Goal: Information Seeking & Learning: Learn about a topic

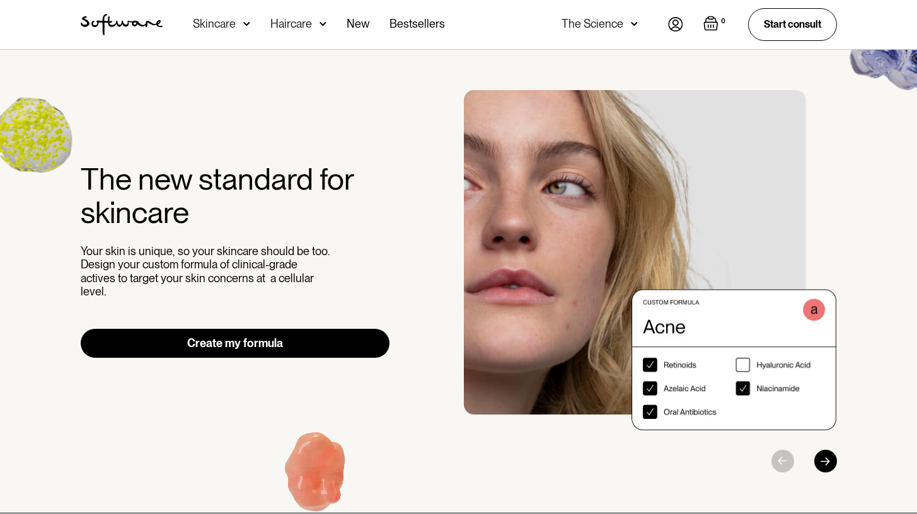
click at [683, 21] on div "0 Your Cart ( 0 items) Free shipping on all orders above $49! You might also be…" at bounding box center [752, 24] width 169 height 32
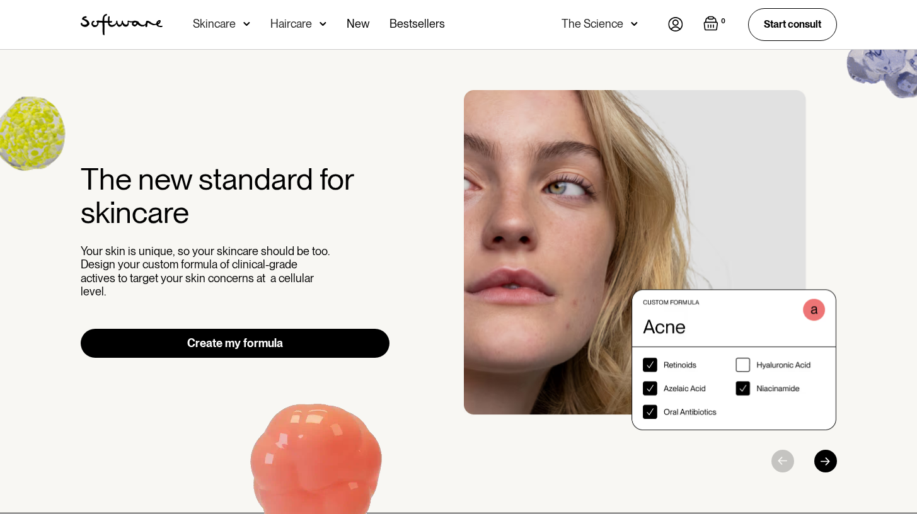
click at [681, 22] on img at bounding box center [675, 24] width 15 height 15
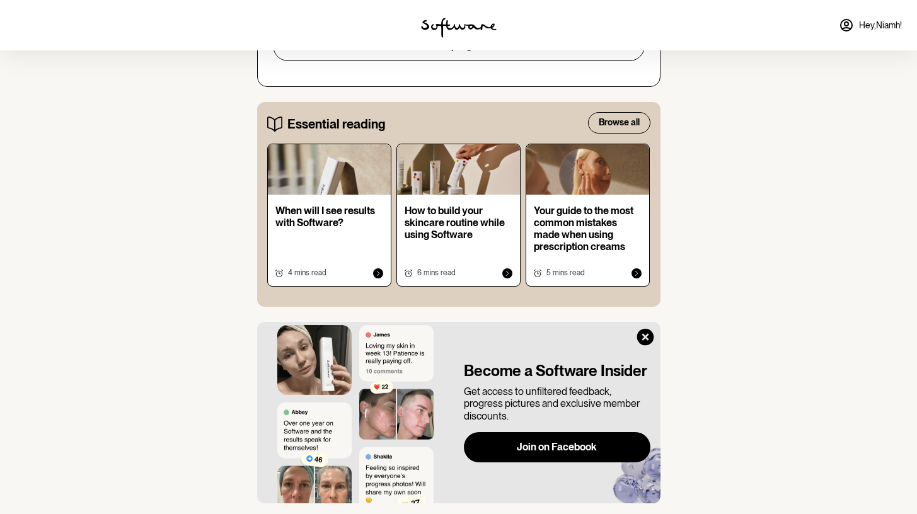
scroll to position [663, 0]
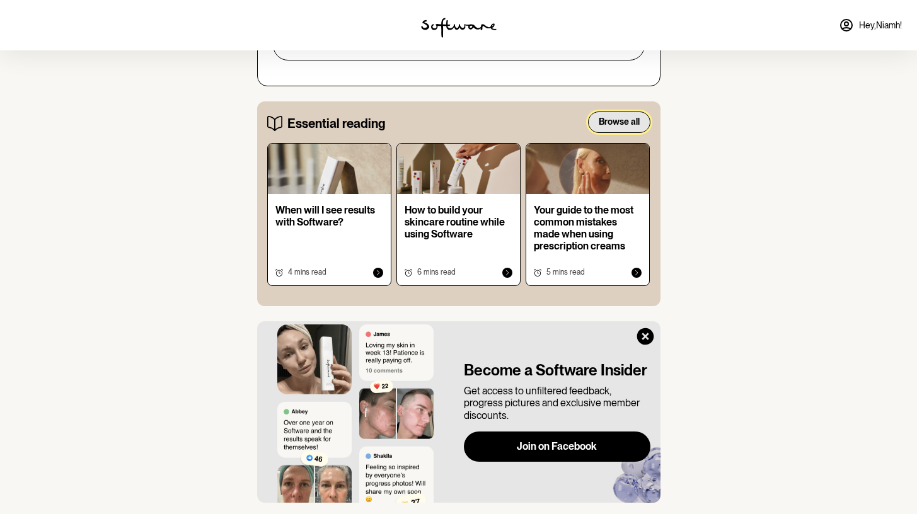
click at [604, 132] on button "Browse all" at bounding box center [619, 122] width 62 height 21
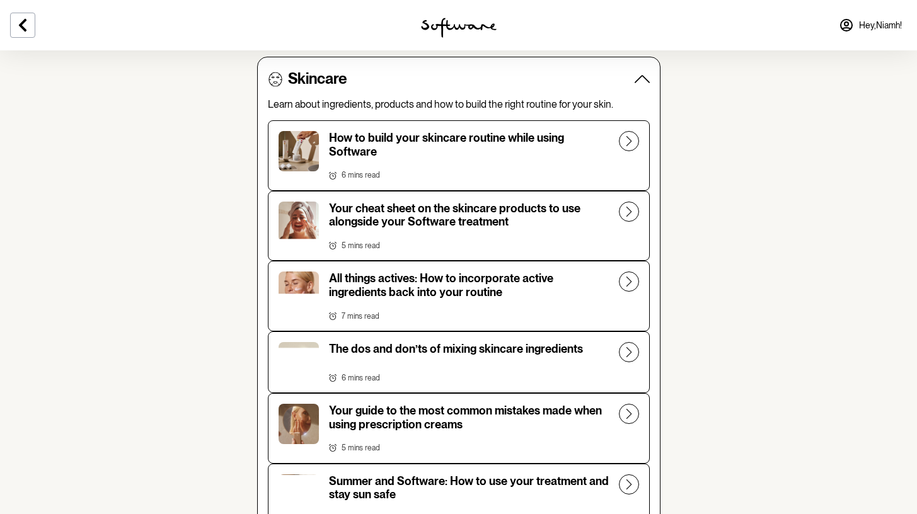
scroll to position [438, 0]
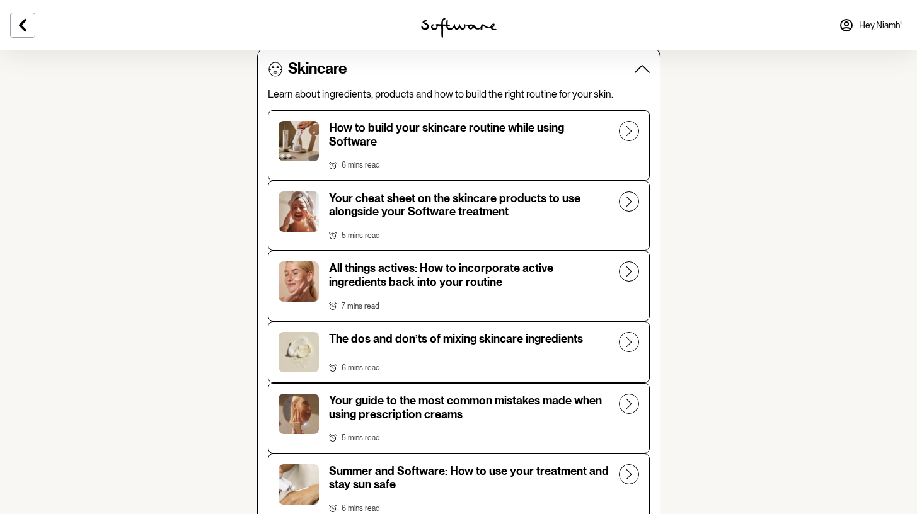
click at [628, 202] on icon at bounding box center [629, 202] width 20 height 20
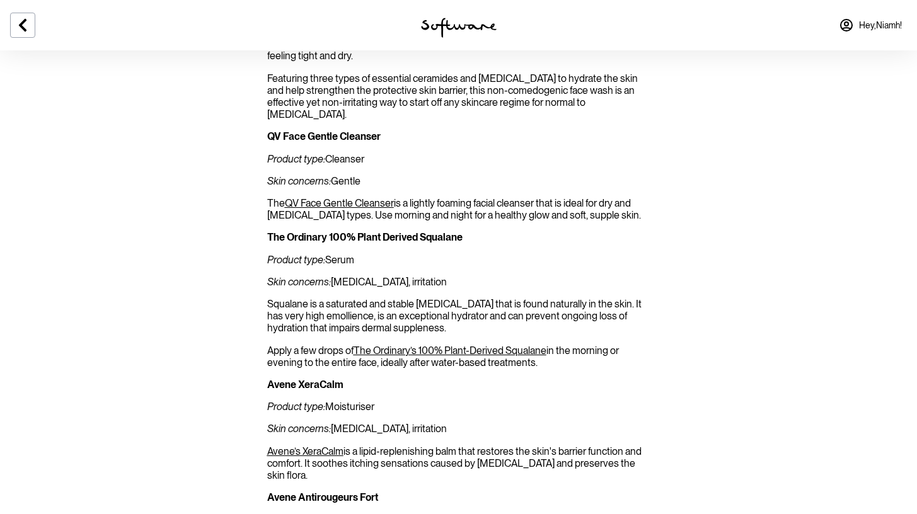
scroll to position [997, 0]
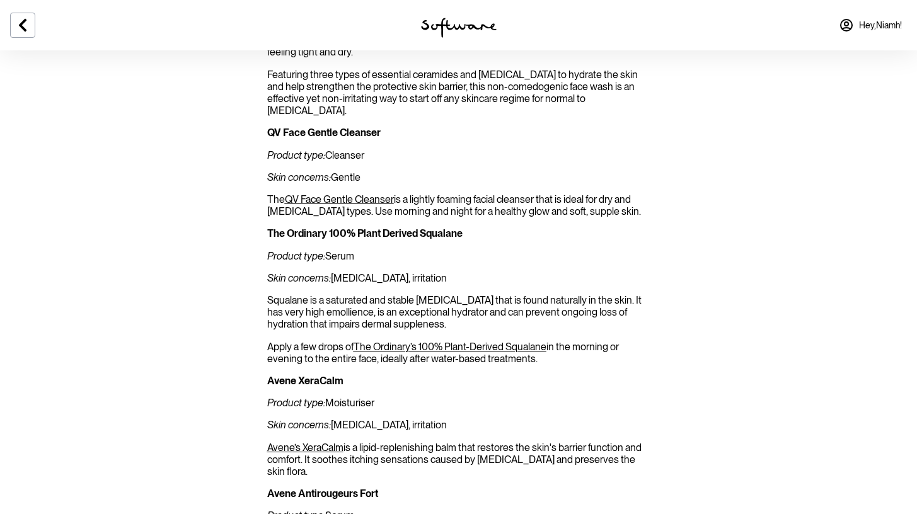
click at [687, 211] on section "You’ve started using your custom Software formula — or you’re about to start — …" at bounding box center [458, 419] width 917 height 2227
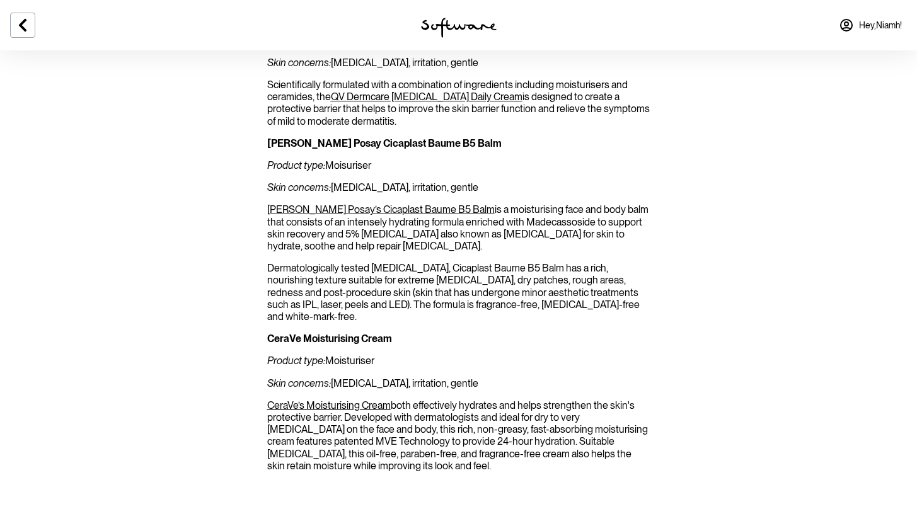
scroll to position [1968, 0]
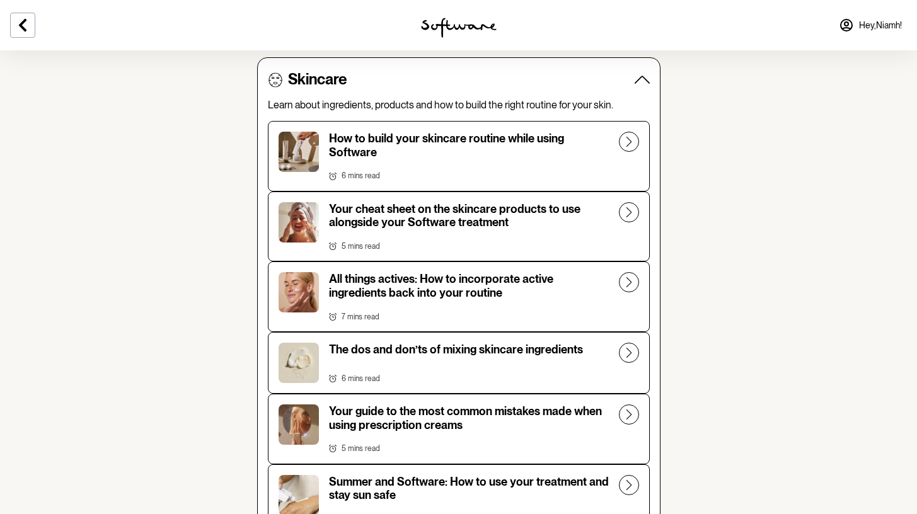
scroll to position [429, 0]
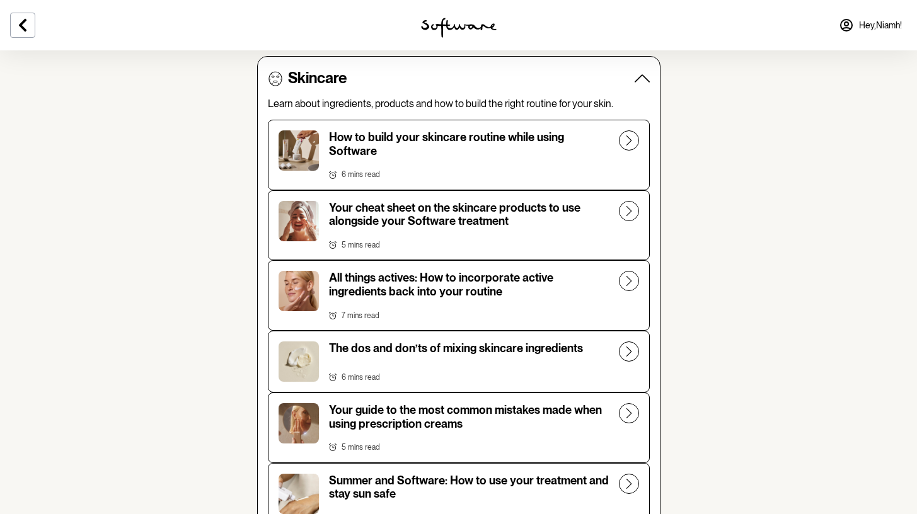
click at [630, 277] on icon at bounding box center [629, 281] width 20 height 20
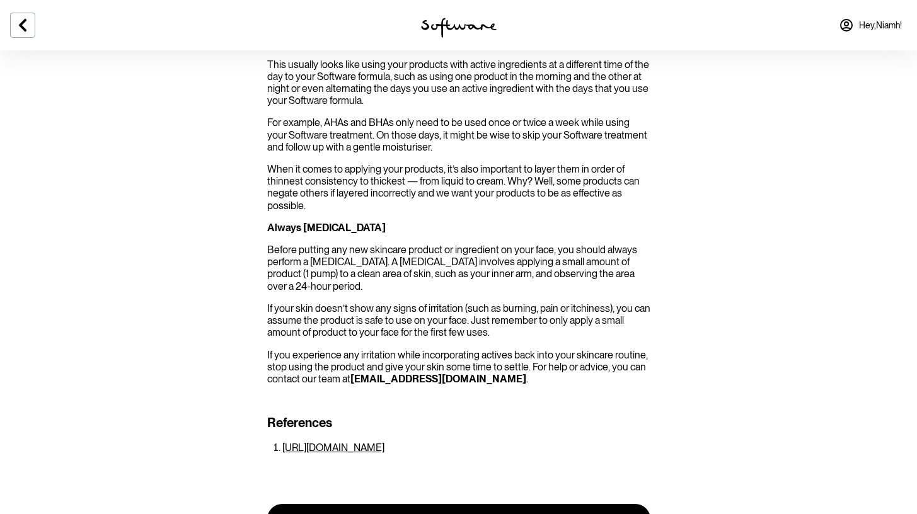
scroll to position [1747, 0]
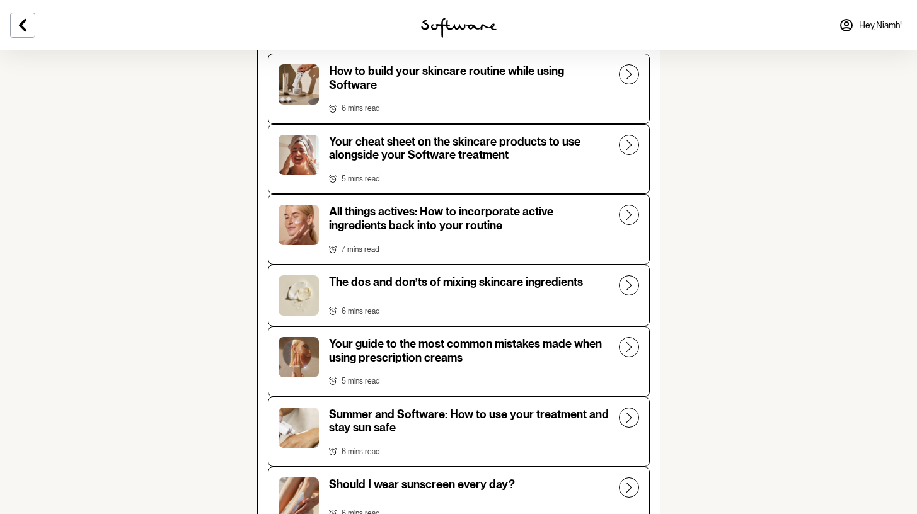
scroll to position [497, 0]
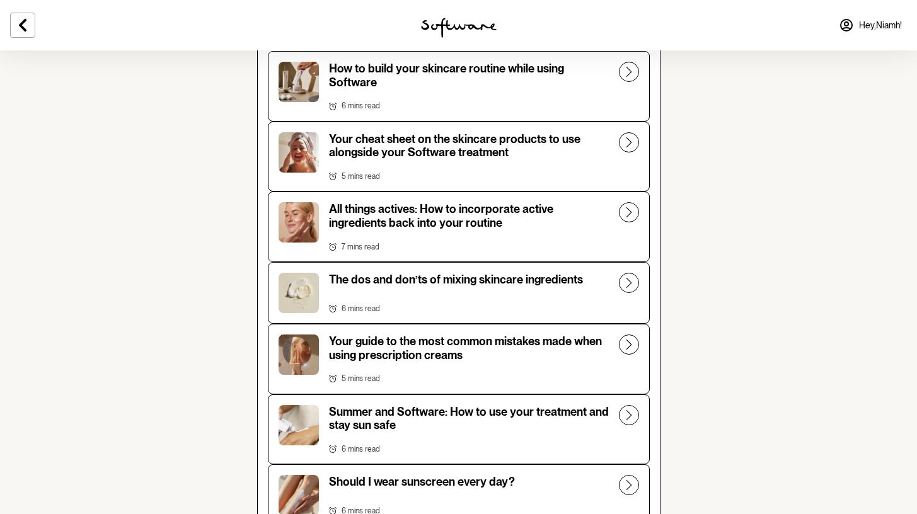
click at [626, 287] on icon at bounding box center [629, 283] width 20 height 20
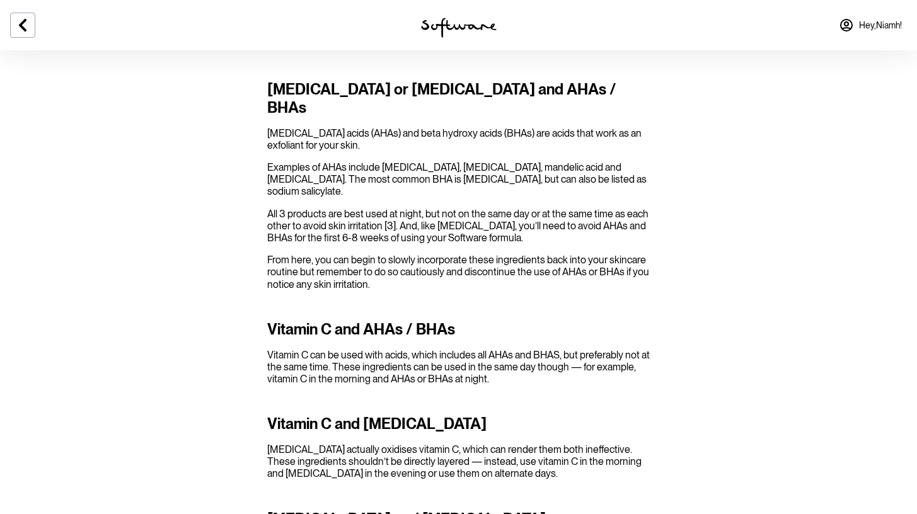
scroll to position [1688, 0]
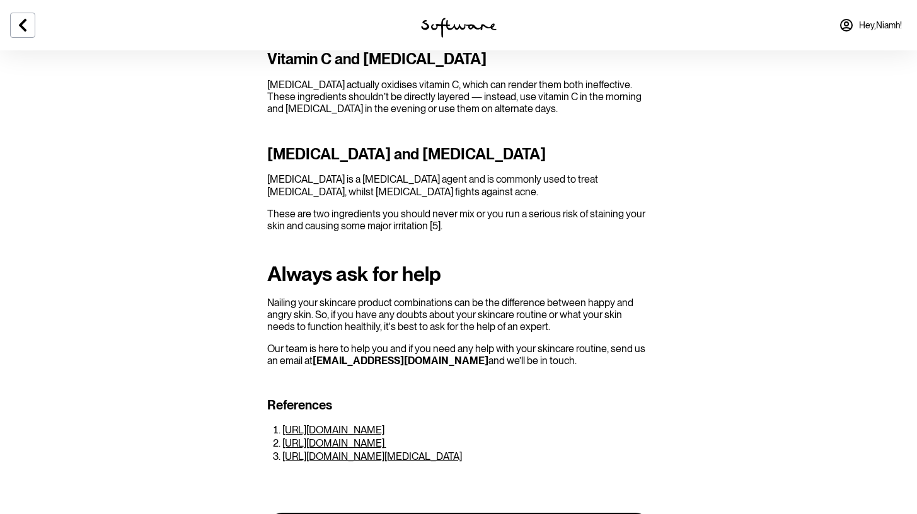
scroll to position [2041, 0]
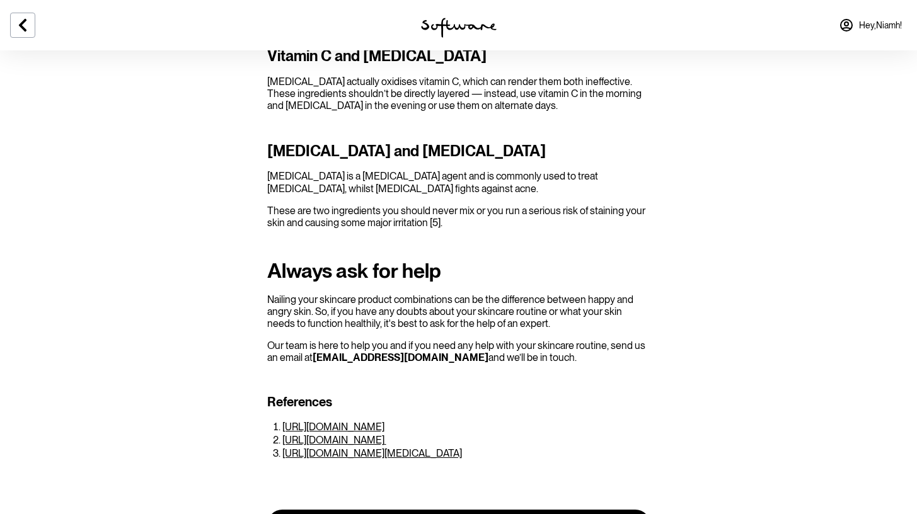
click at [20, 11] on div at bounding box center [153, 25] width 306 height 50
click at [23, 23] on icon at bounding box center [22, 25] width 15 height 15
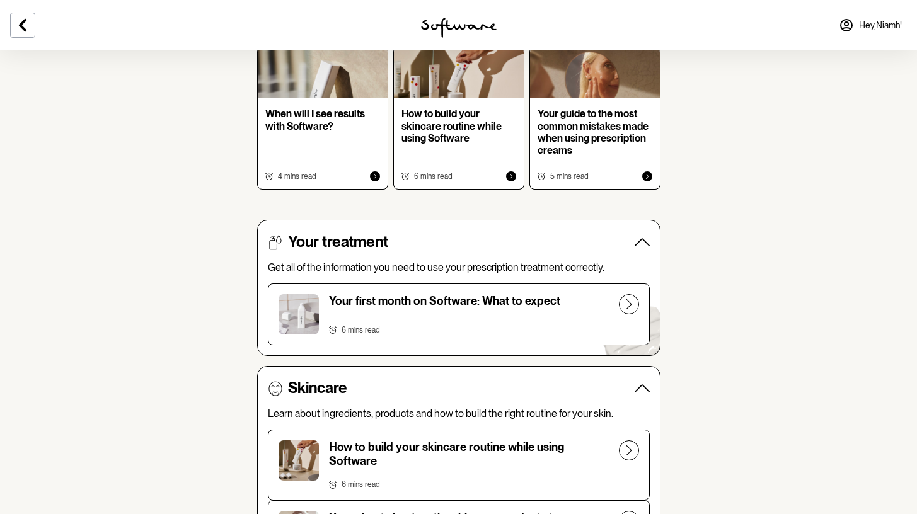
scroll to position [483, 0]
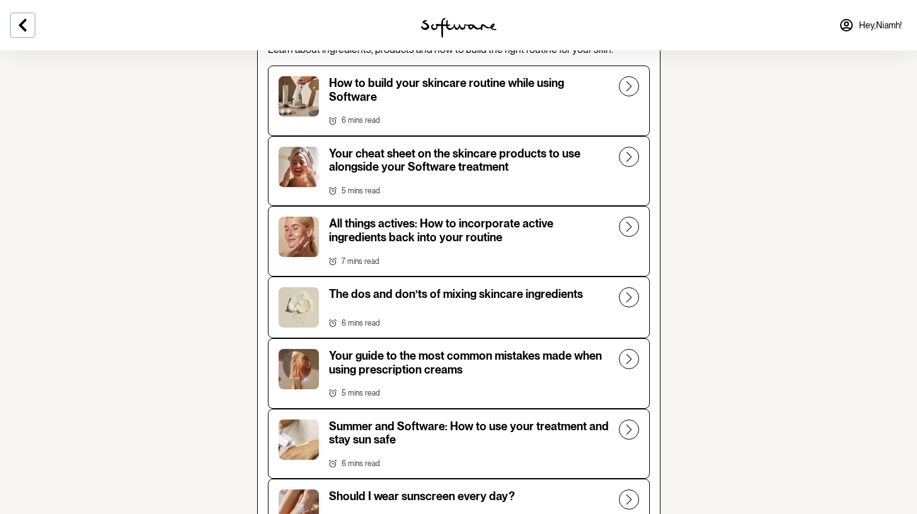
click at [632, 360] on icon at bounding box center [629, 359] width 20 height 20
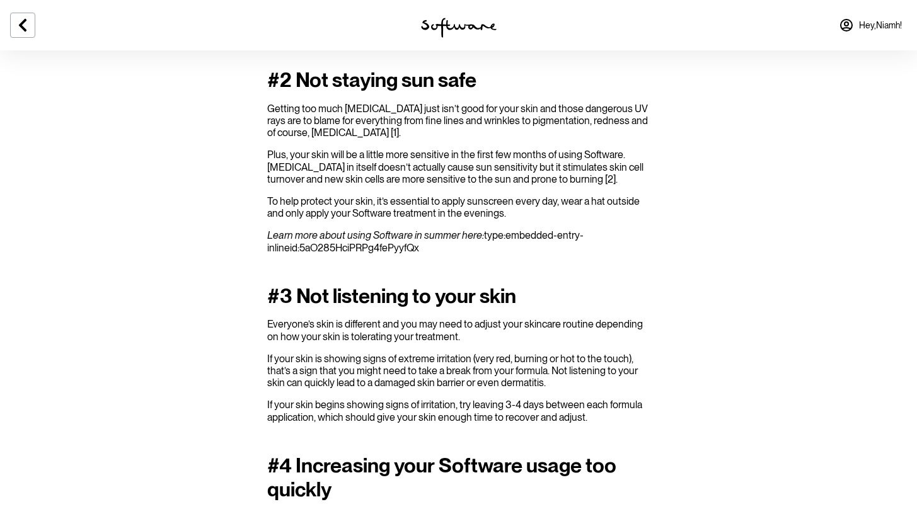
scroll to position [632, 0]
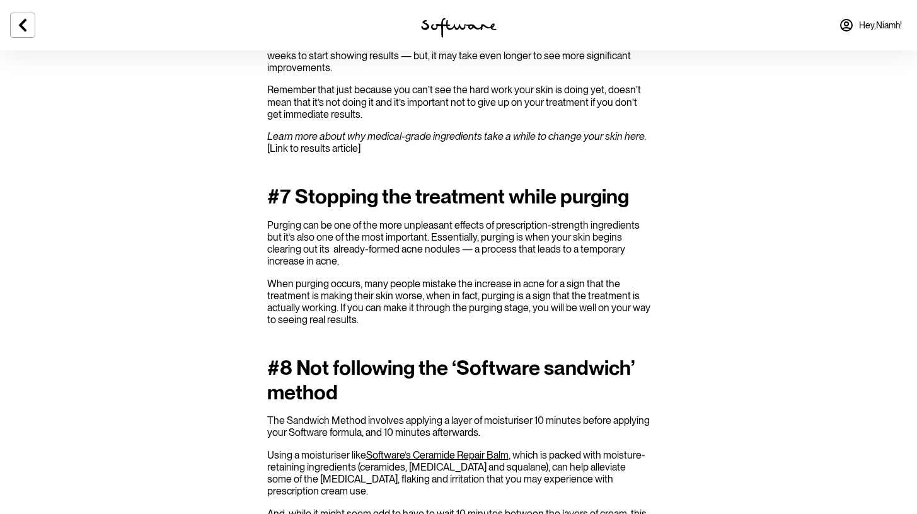
scroll to position [1552, 0]
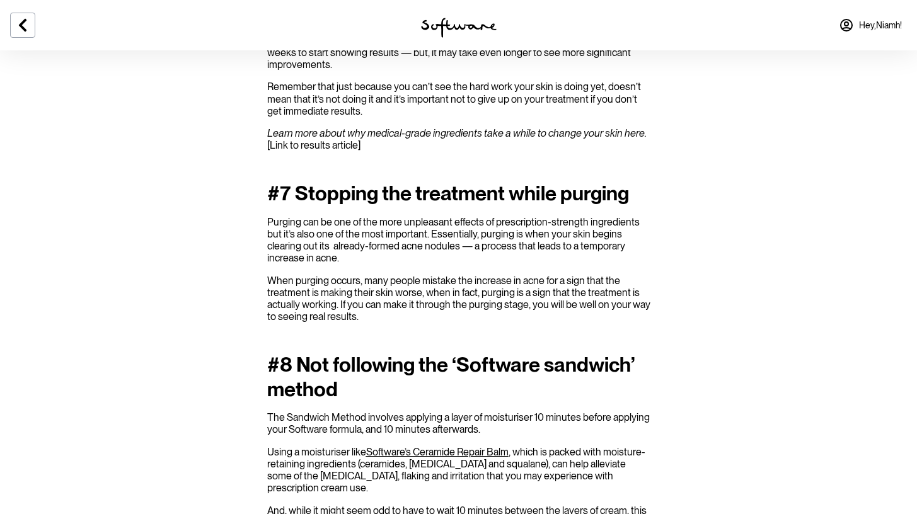
click at [303, 151] on p "Learn more about why medical-grade ingredients take a while to change your skin…" at bounding box center [458, 139] width 383 height 24
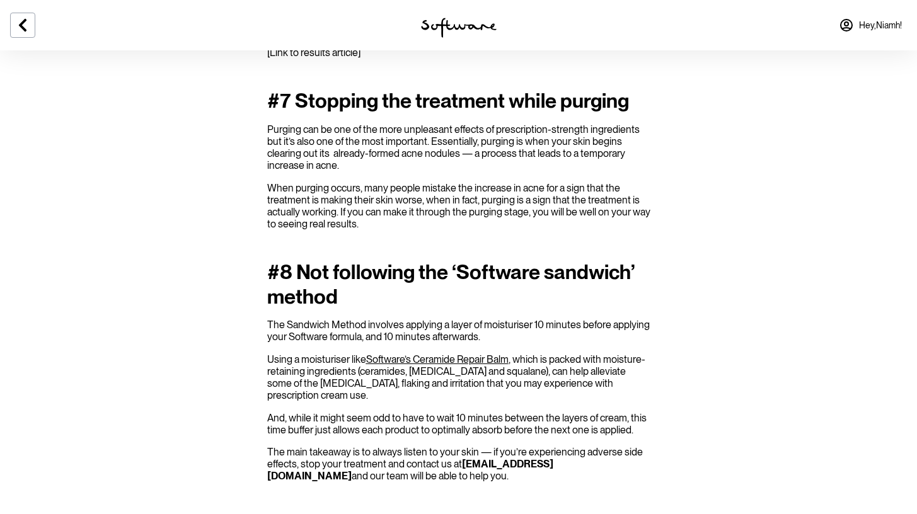
scroll to position [1736, 0]
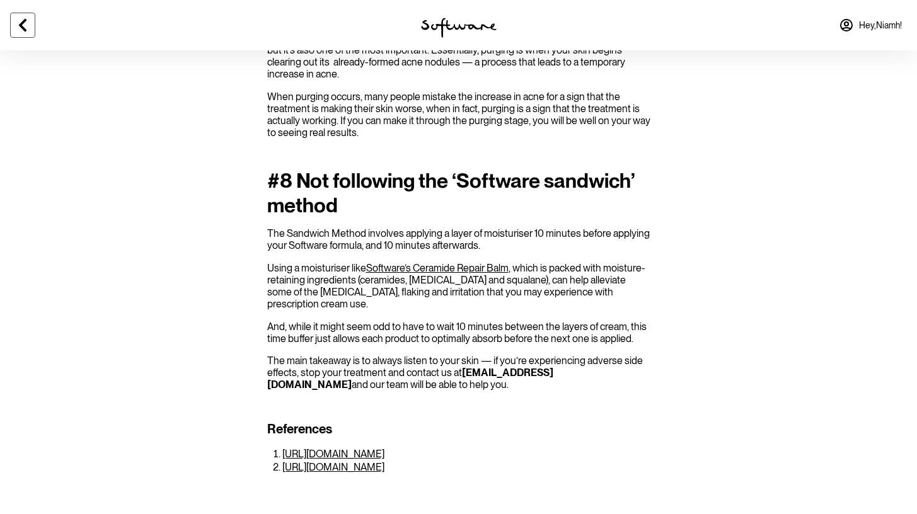
click at [28, 37] on button at bounding box center [22, 25] width 25 height 25
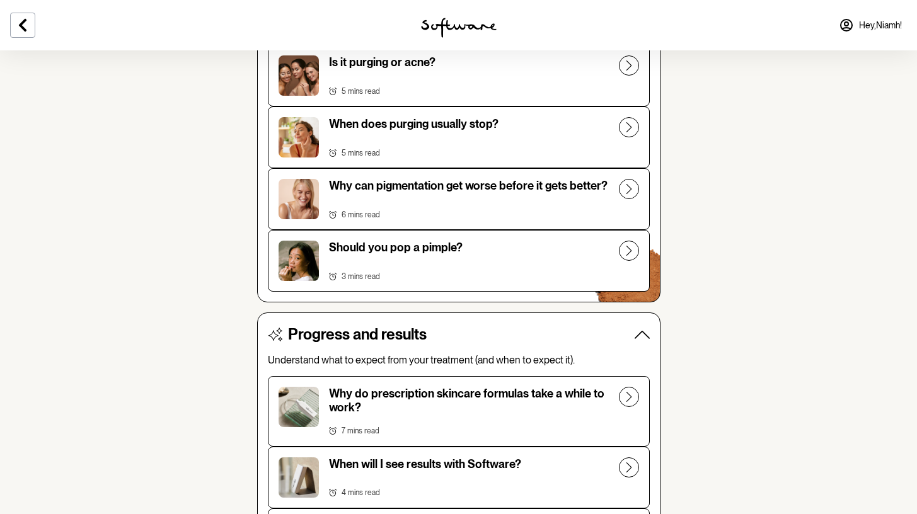
scroll to position [1535, 0]
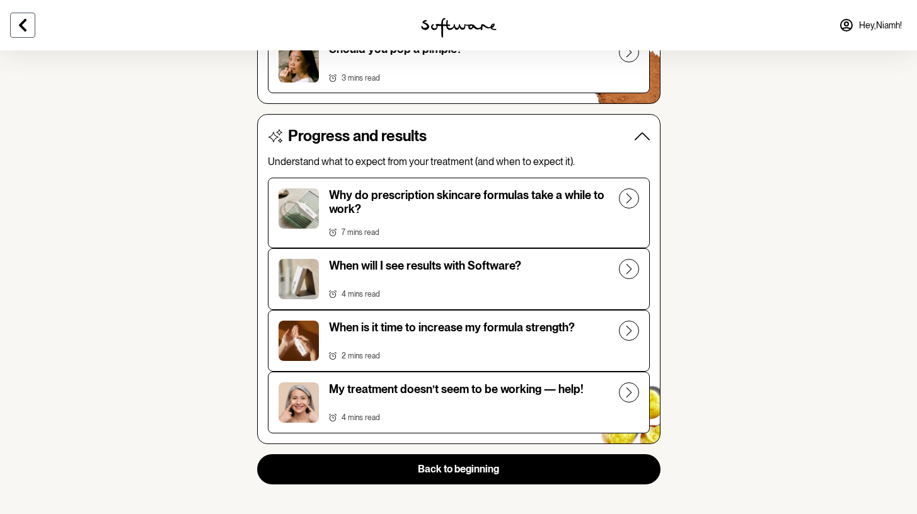
click at [30, 25] on button at bounding box center [22, 25] width 25 height 25
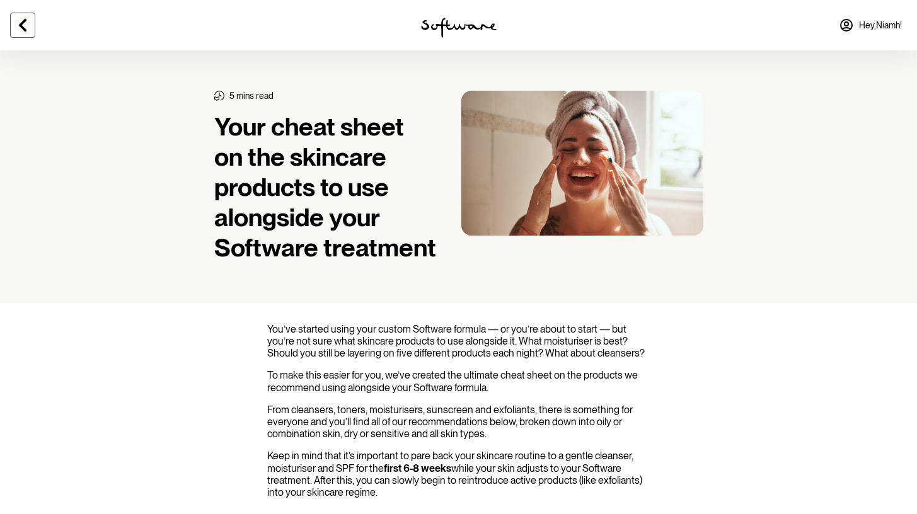
click at [22, 19] on icon at bounding box center [22, 25] width 15 height 15
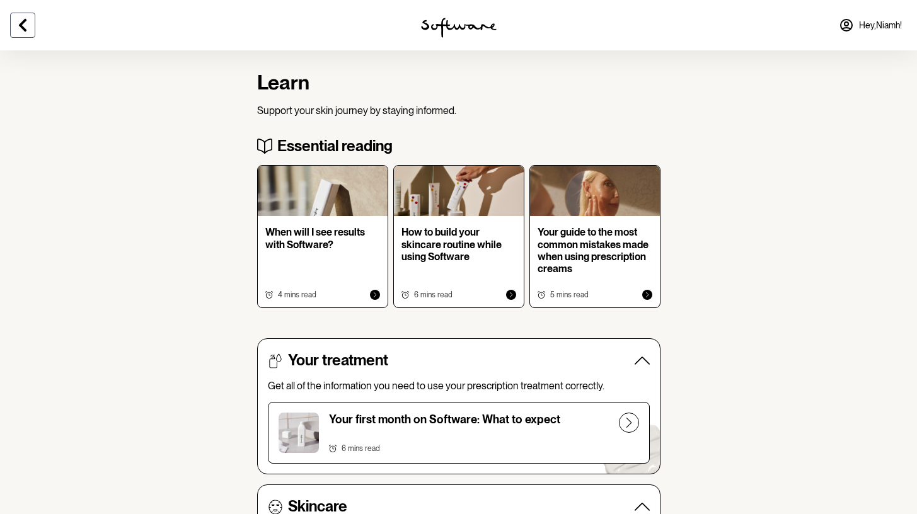
click at [24, 24] on icon at bounding box center [22, 25] width 15 height 15
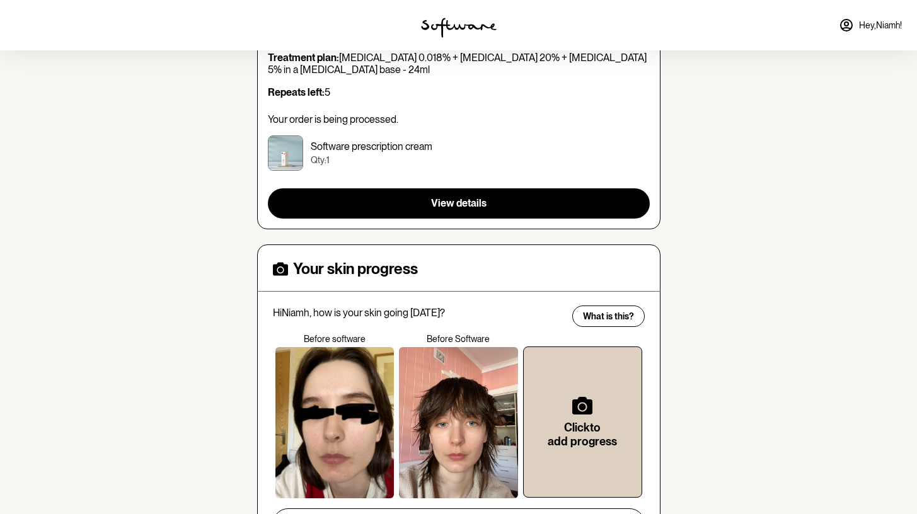
scroll to position [183, 0]
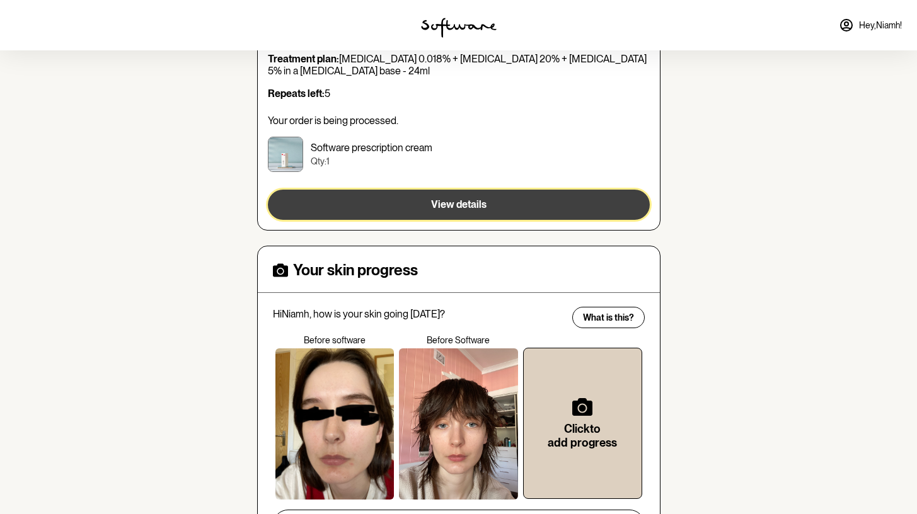
click at [457, 211] on span "View details" at bounding box center [458, 205] width 55 height 12
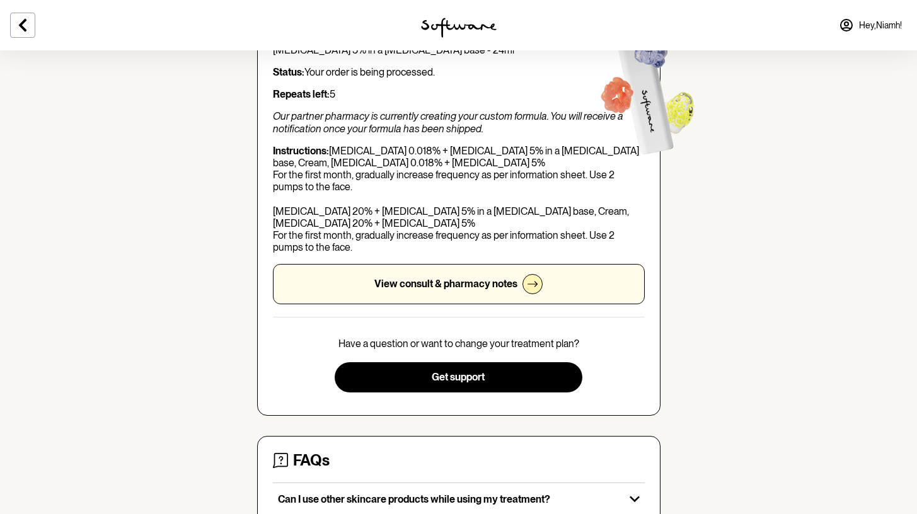
scroll to position [146, 0]
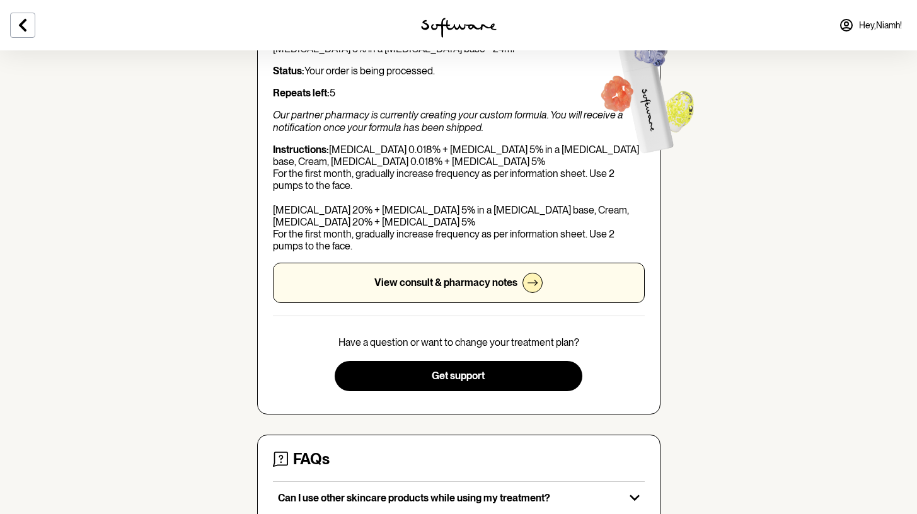
click at [535, 282] on icon at bounding box center [533, 283] width 10 height 10
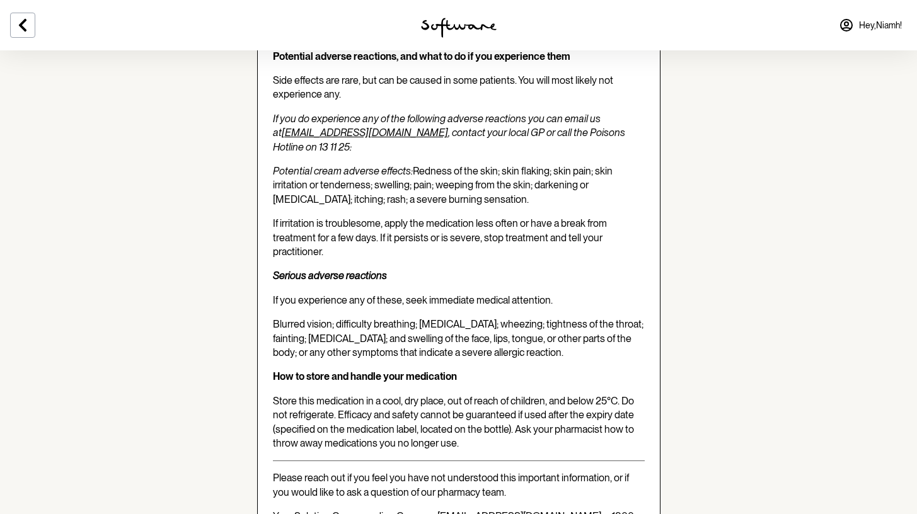
scroll to position [3117, 0]
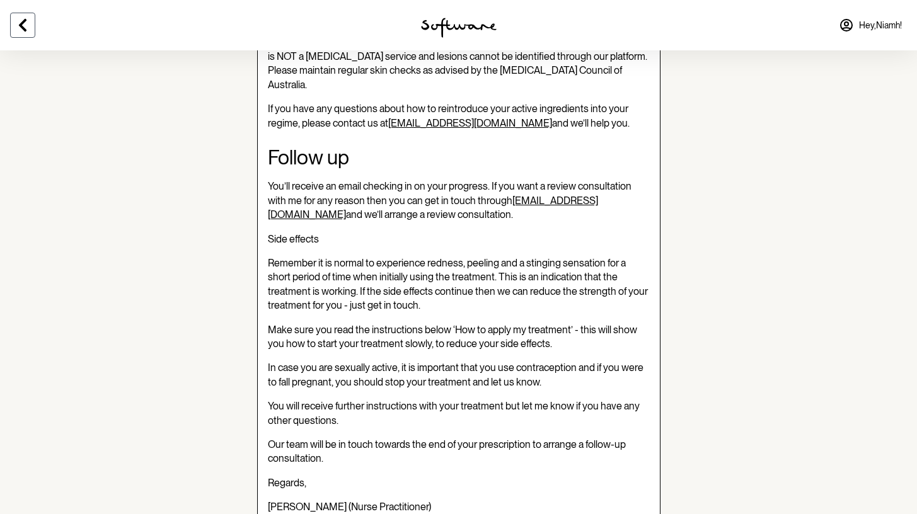
click at [25, 32] on icon at bounding box center [23, 25] width 8 height 13
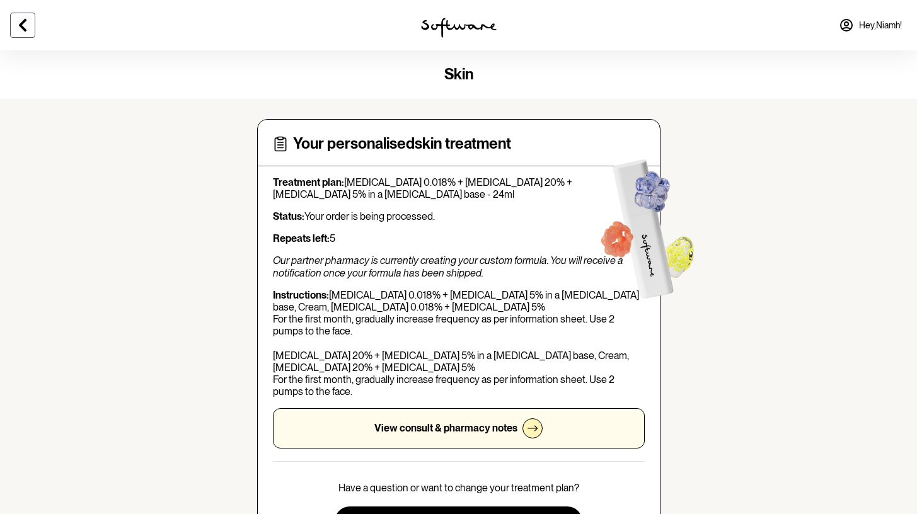
click at [21, 33] on button at bounding box center [22, 25] width 25 height 25
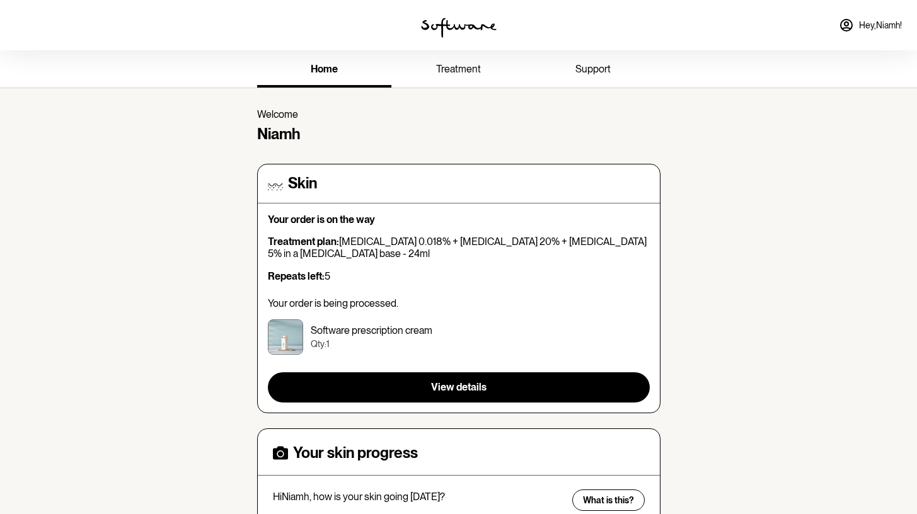
click at [461, 69] on span "treatment" at bounding box center [458, 69] width 45 height 12
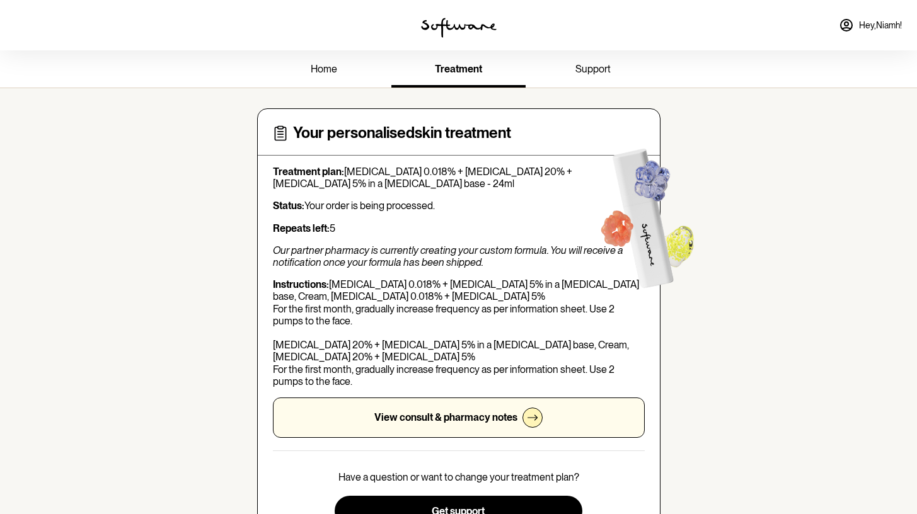
click at [579, 81] on link "support" at bounding box center [593, 70] width 134 height 35
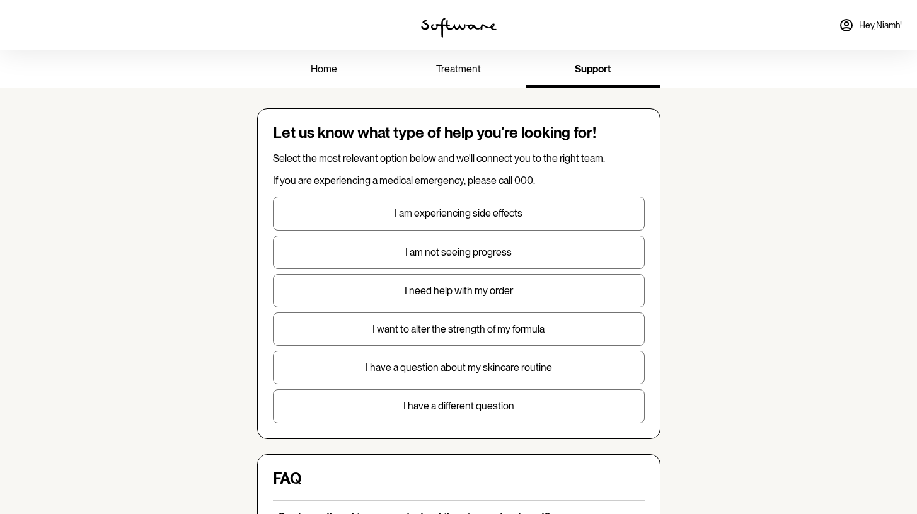
click at [894, 23] on span "Hey, [PERSON_NAME] !" at bounding box center [880, 25] width 43 height 11
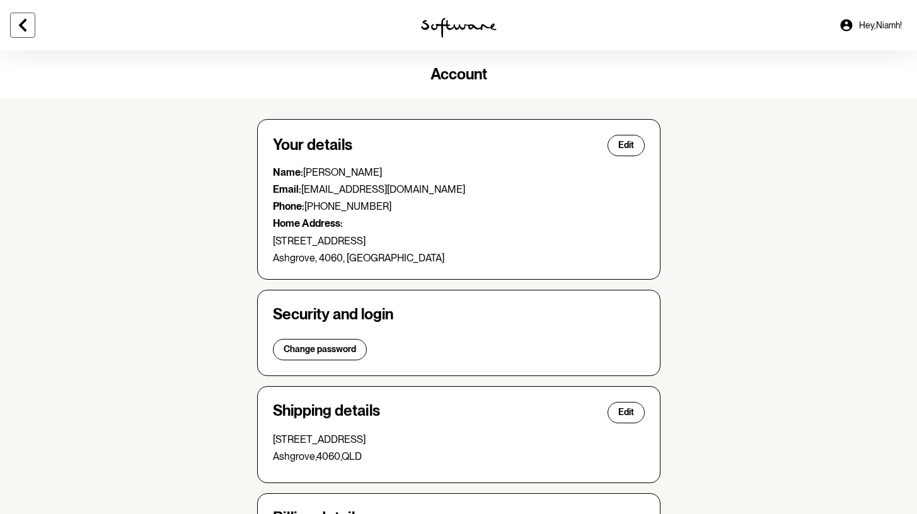
click at [15, 21] on icon at bounding box center [22, 25] width 15 height 15
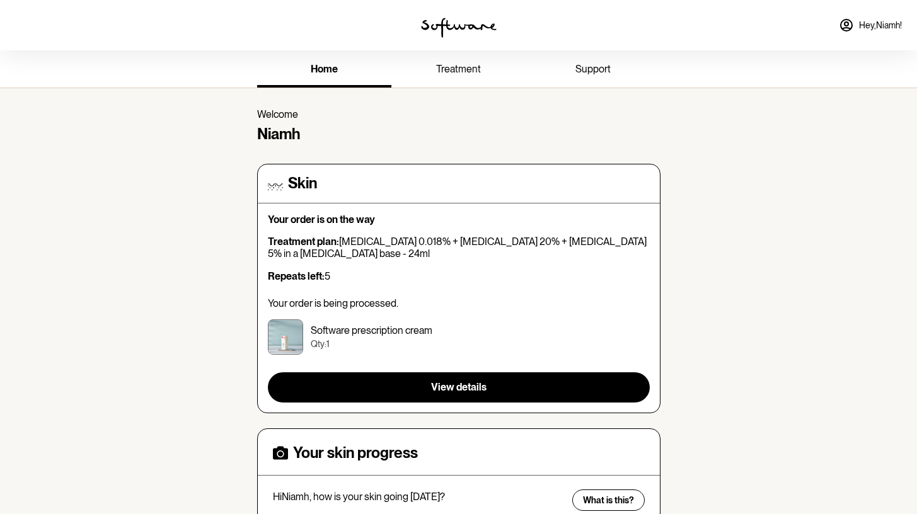
click at [460, 21] on img at bounding box center [459, 28] width 76 height 20
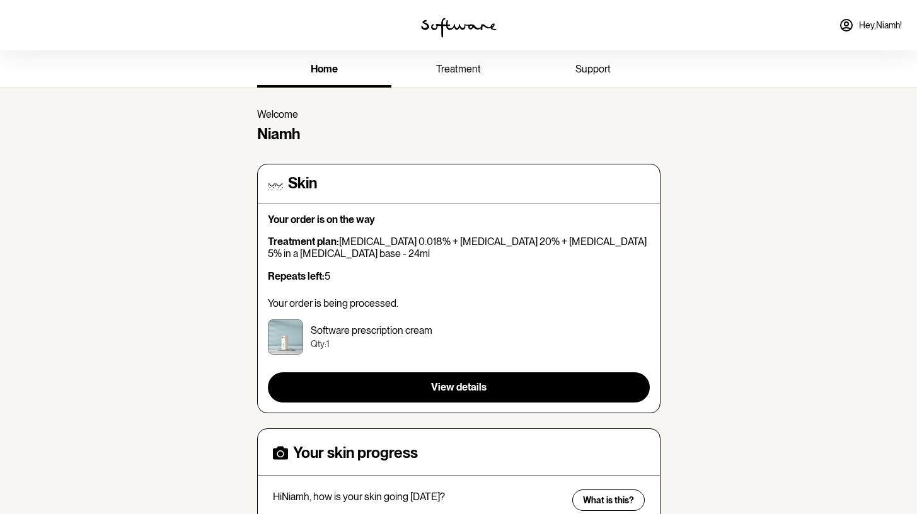
click at [460, 21] on img at bounding box center [459, 28] width 76 height 20
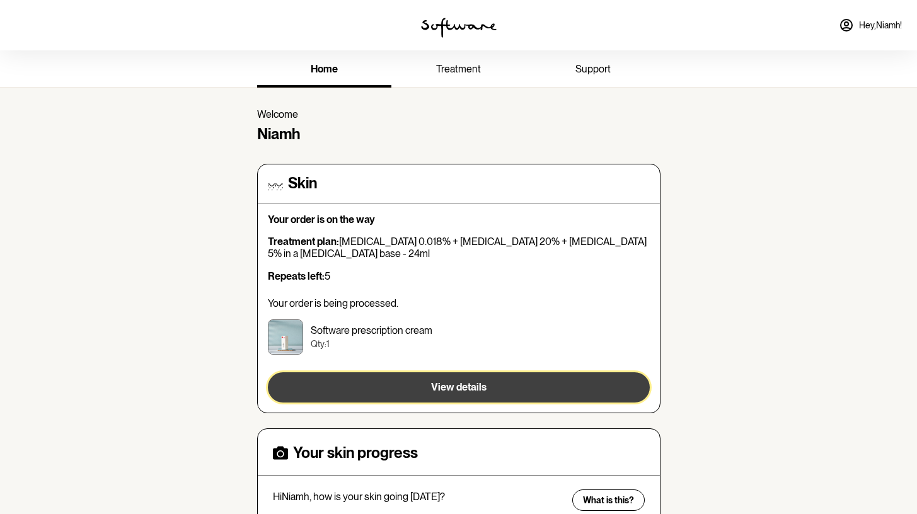
click at [386, 375] on button "View details" at bounding box center [459, 388] width 382 height 30
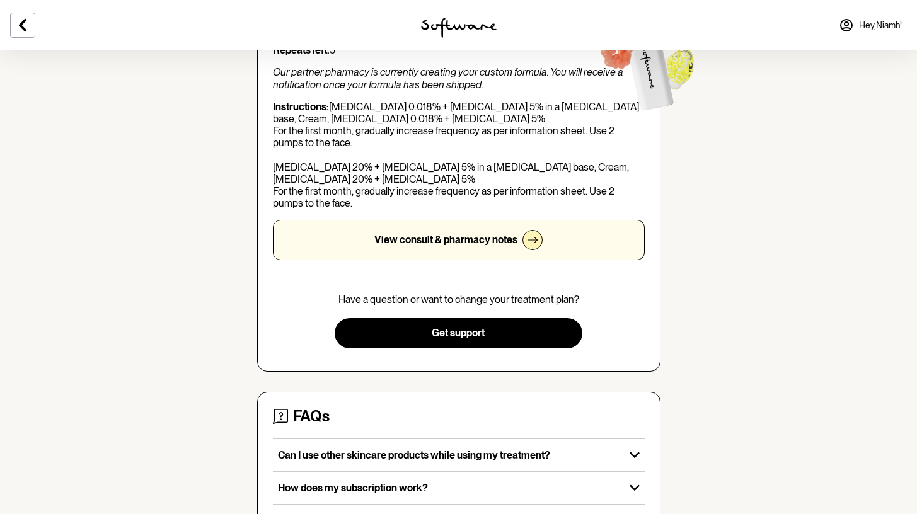
scroll to position [334, 0]
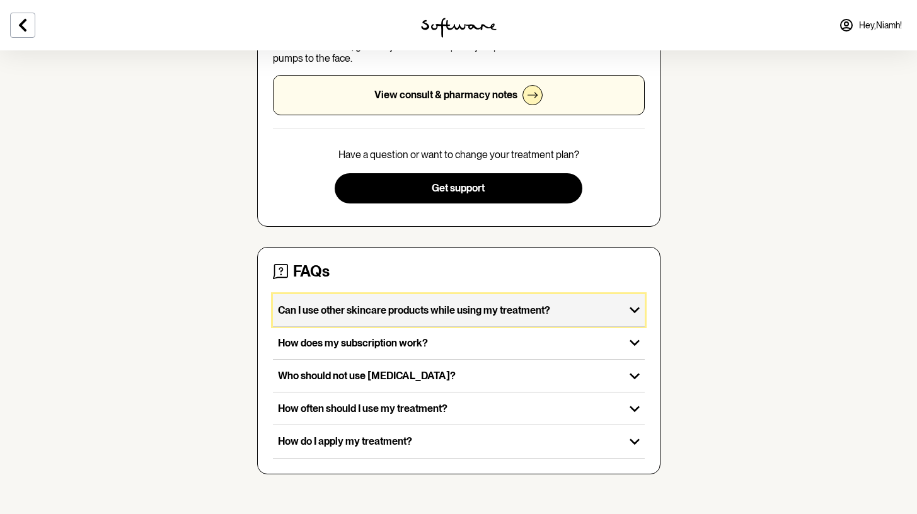
click at [358, 310] on p "Can I use other skincare products while using my treatment?" at bounding box center [449, 311] width 342 height 12
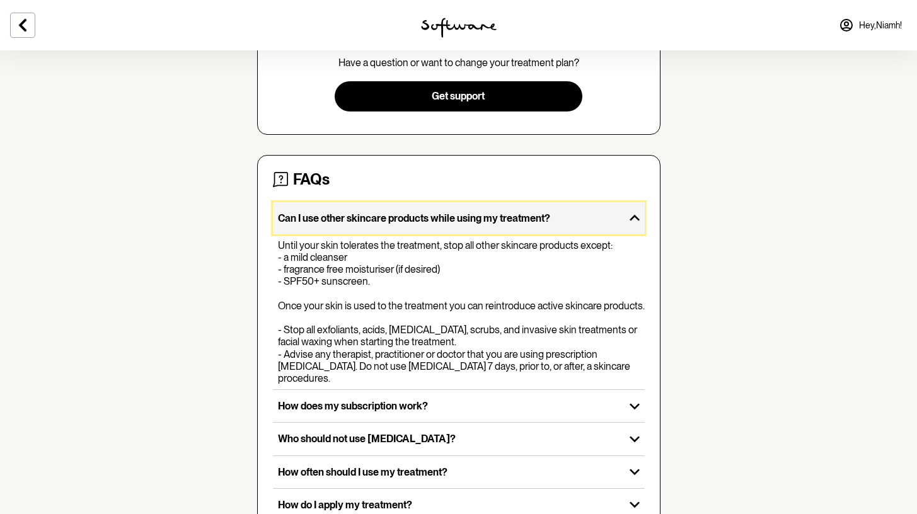
scroll to position [477, 0]
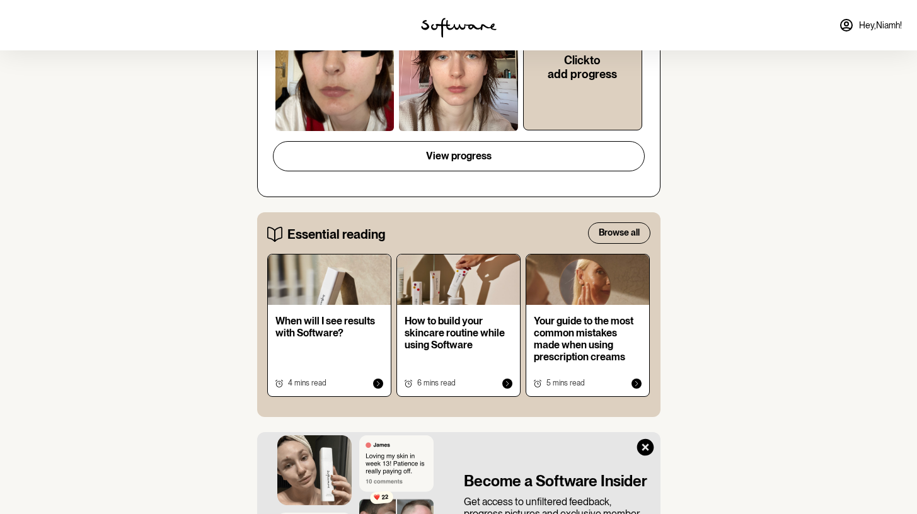
scroll to position [550, 0]
